Goal: Information Seeking & Learning: Learn about a topic

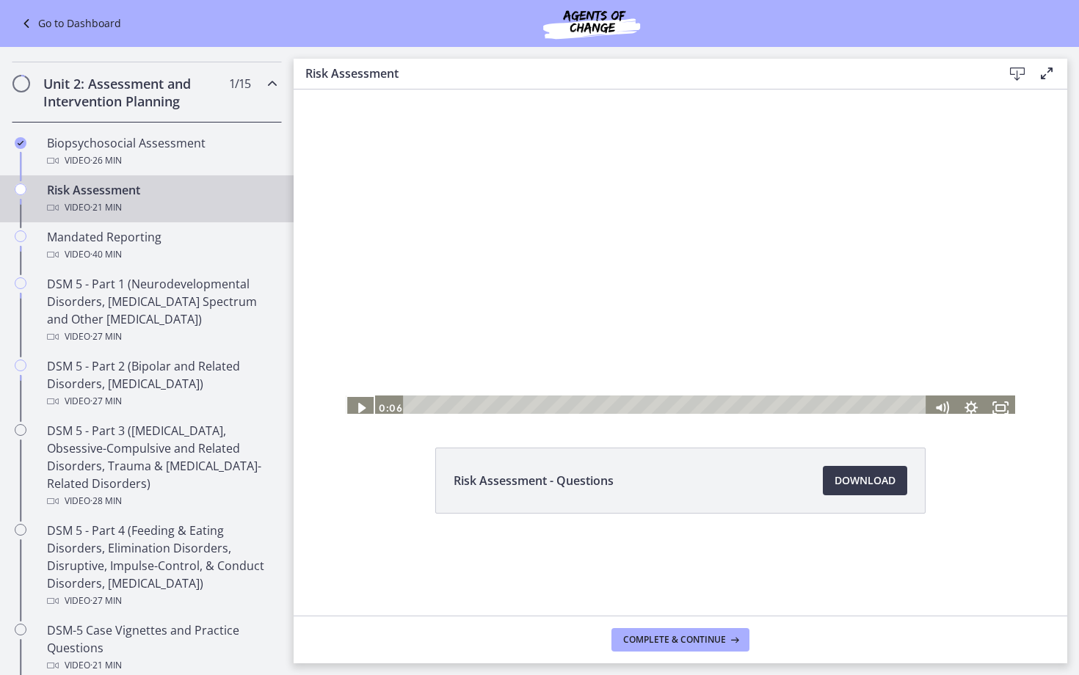
scroll to position [498, 0]
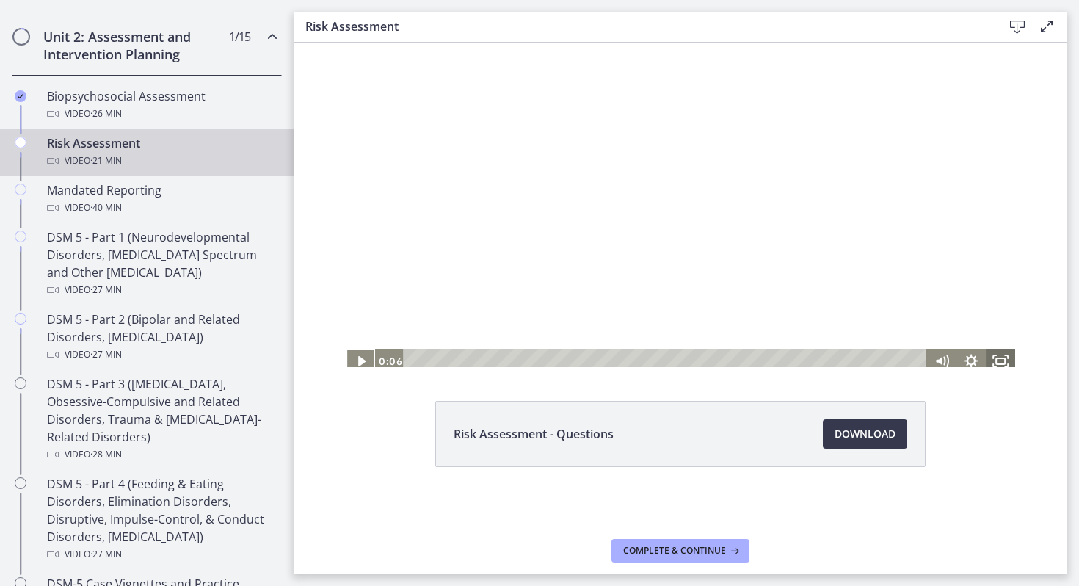
click at [950, 359] on icon "Fullscreen" at bounding box center [1000, 360] width 29 height 25
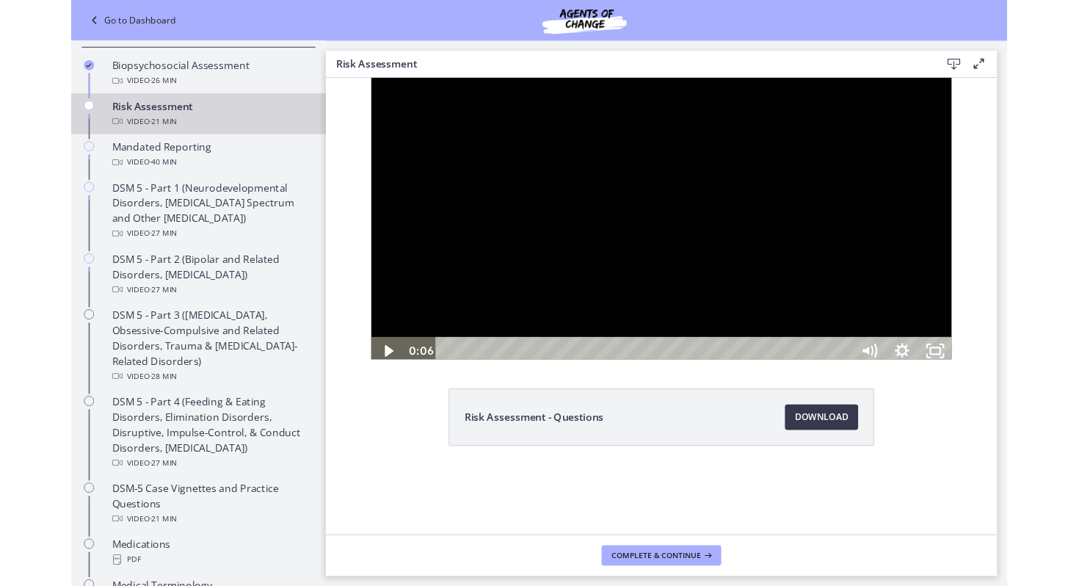
scroll to position [430, 0]
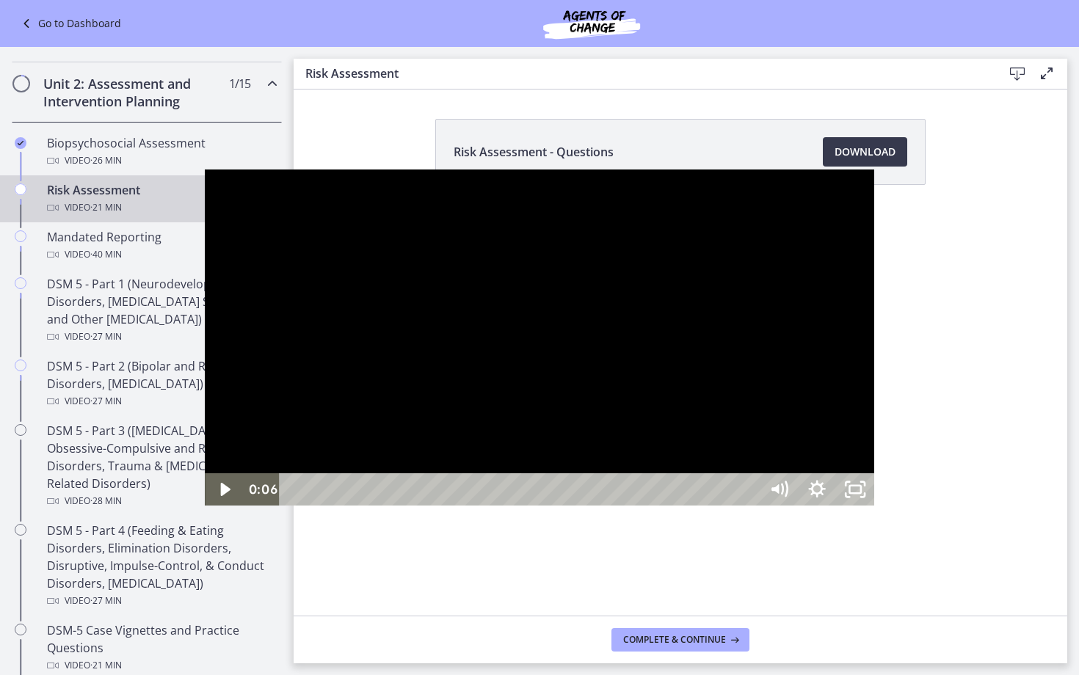
click at [473, 336] on div at bounding box center [539, 338] width 669 height 337
click at [878, 509] on icon "Unfullscreen" at bounding box center [854, 489] width 45 height 39
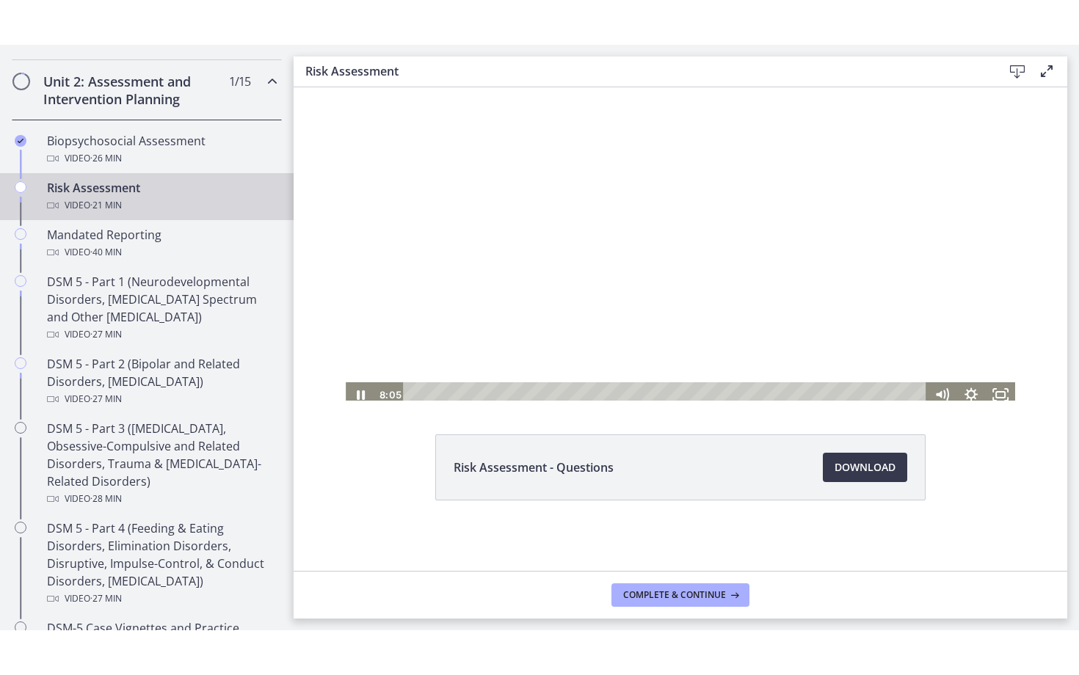
scroll to position [0, 0]
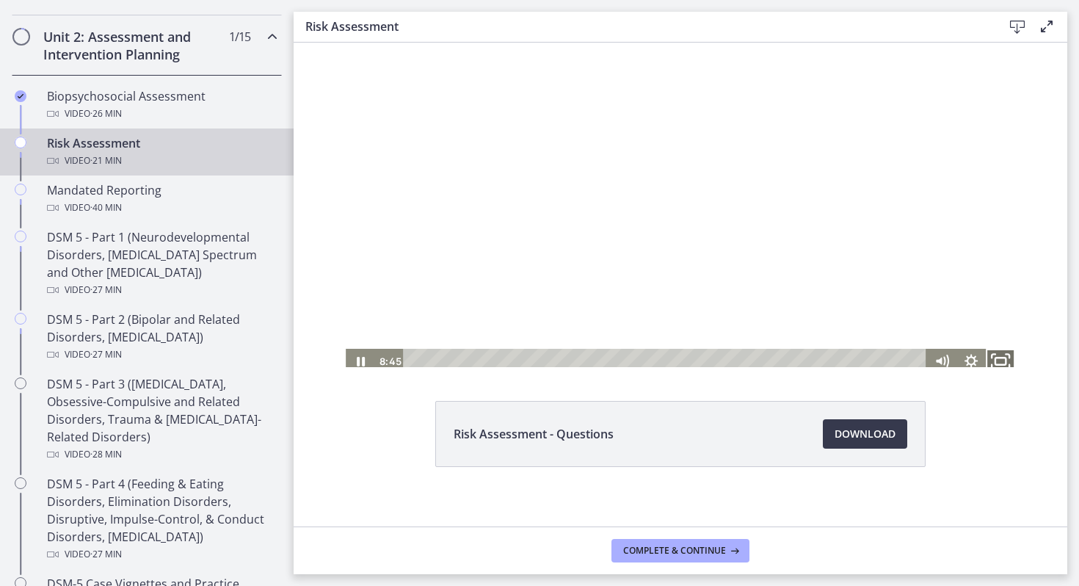
click at [950, 355] on icon "Fullscreen" at bounding box center [1000, 361] width 35 height 30
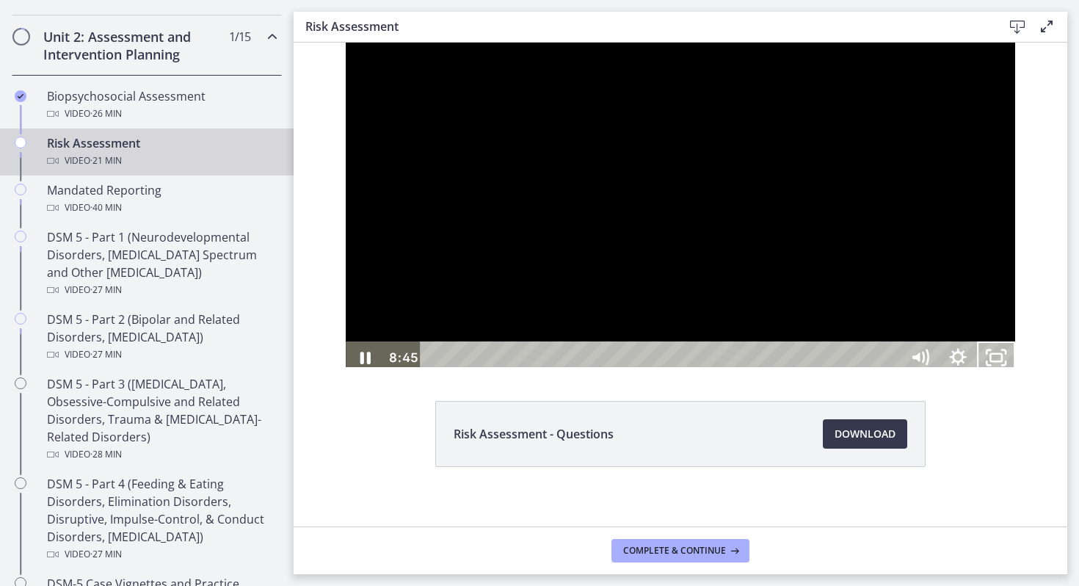
scroll to position [430, 0]
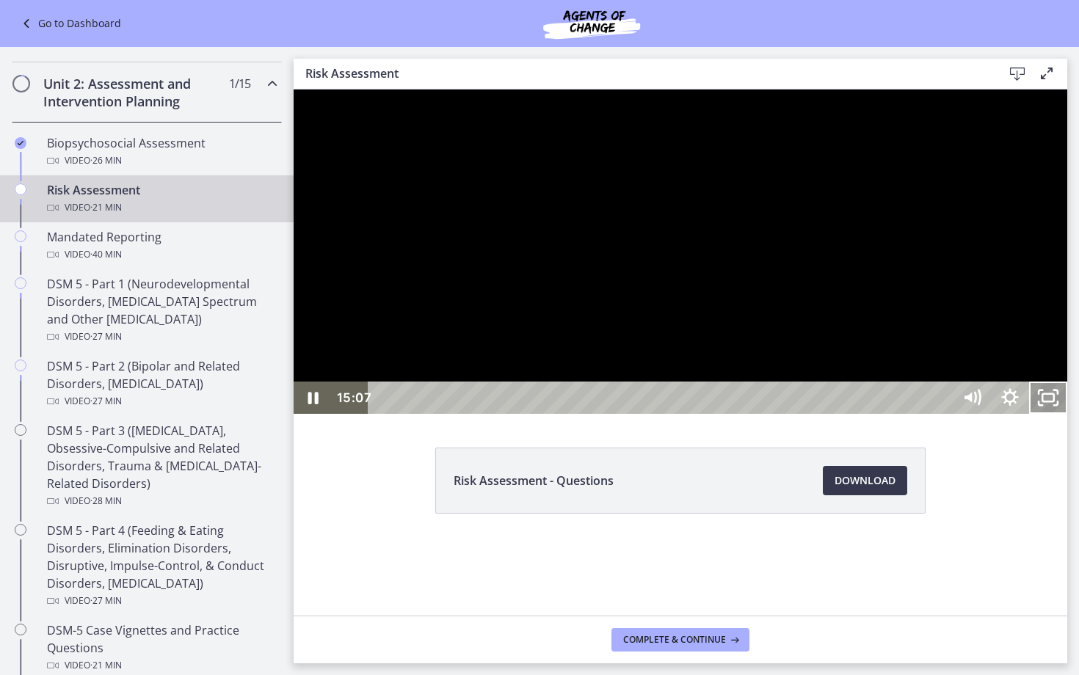
click at [950, 414] on icon "Unfullscreen" at bounding box center [1048, 398] width 38 height 32
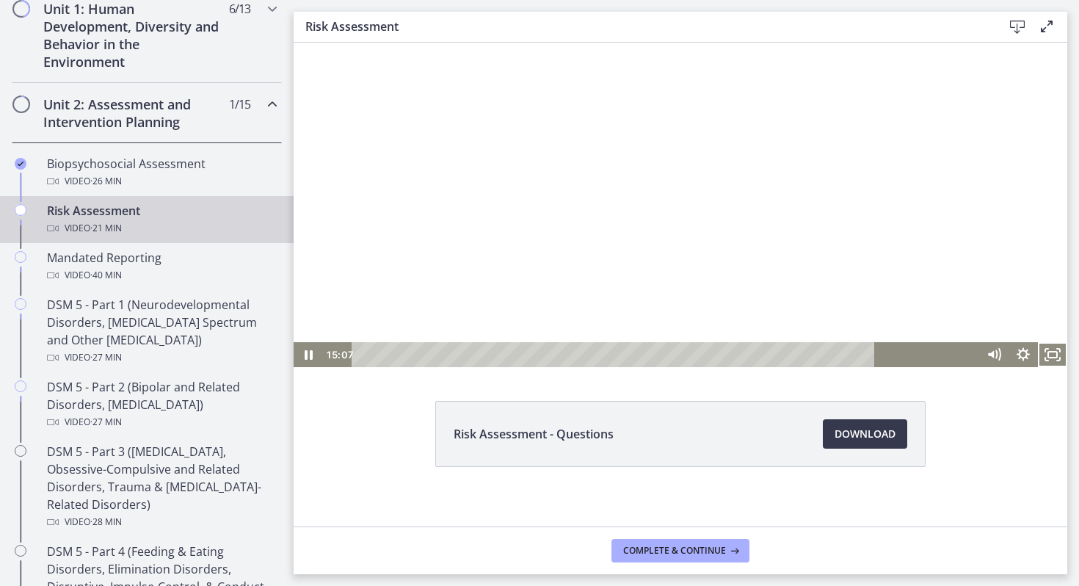
scroll to position [498, 0]
